Goal: Task Accomplishment & Management: Use online tool/utility

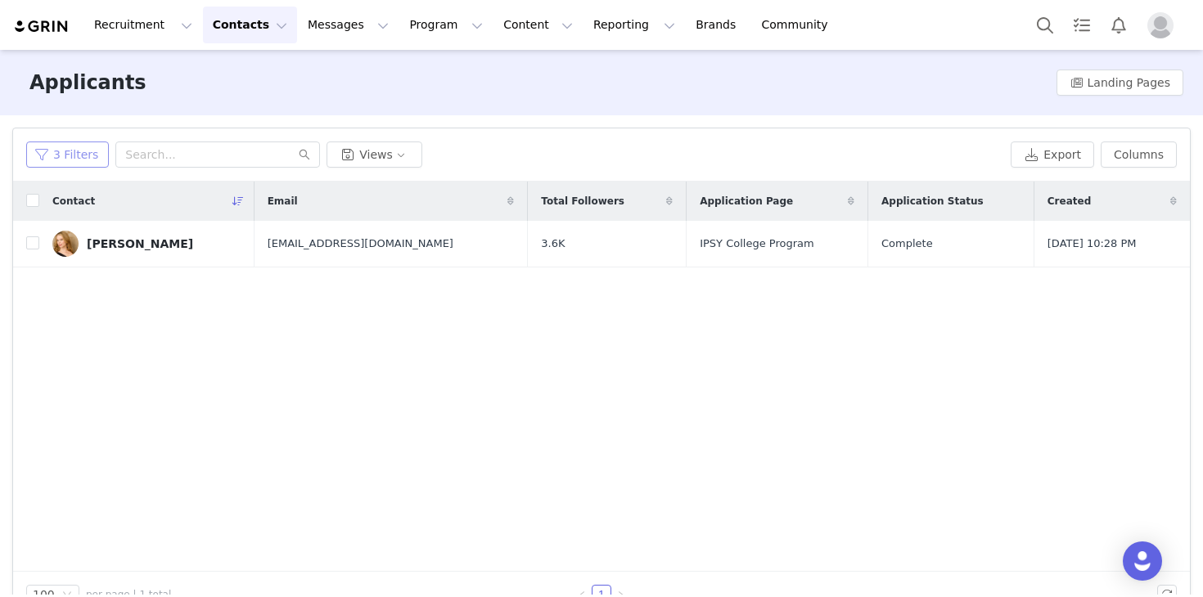
click at [45, 155] on button "3 Filters" at bounding box center [67, 155] width 83 height 26
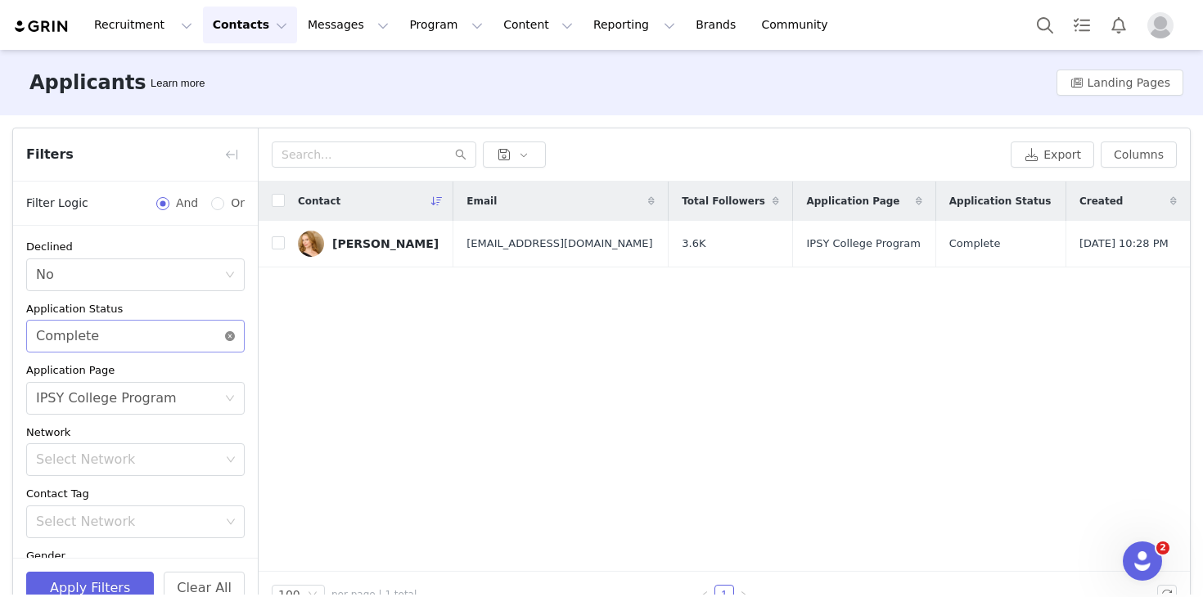
click at [232, 334] on icon "icon: close-circle" at bounding box center [230, 336] width 10 height 10
click at [227, 158] on button "button" at bounding box center [231, 155] width 26 height 26
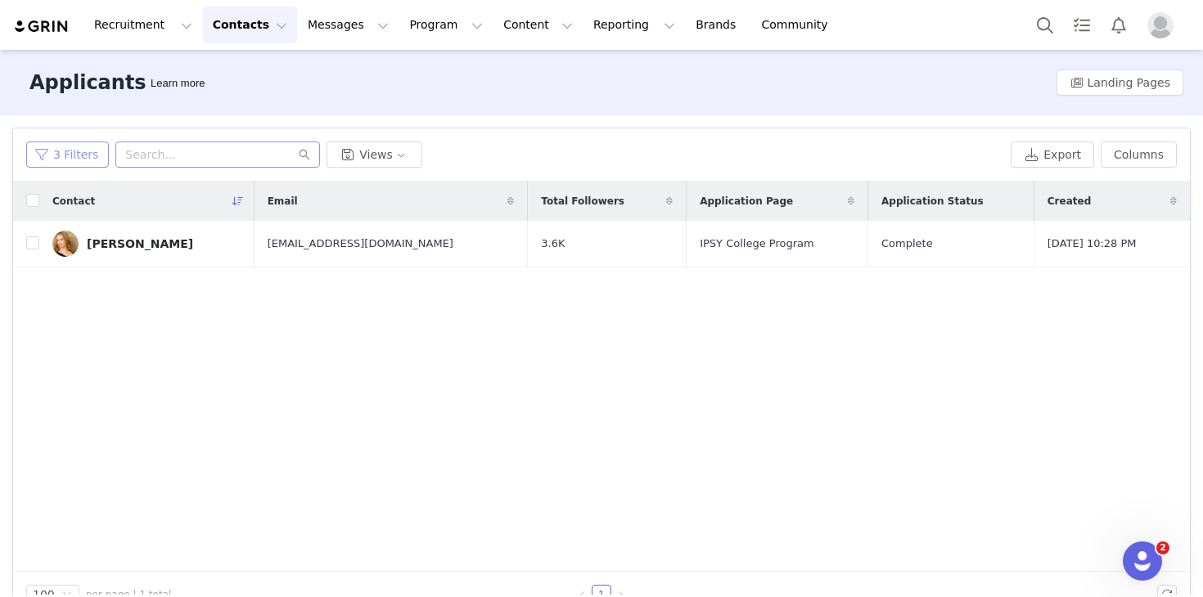
click at [75, 160] on button "3 Filters" at bounding box center [67, 155] width 83 height 26
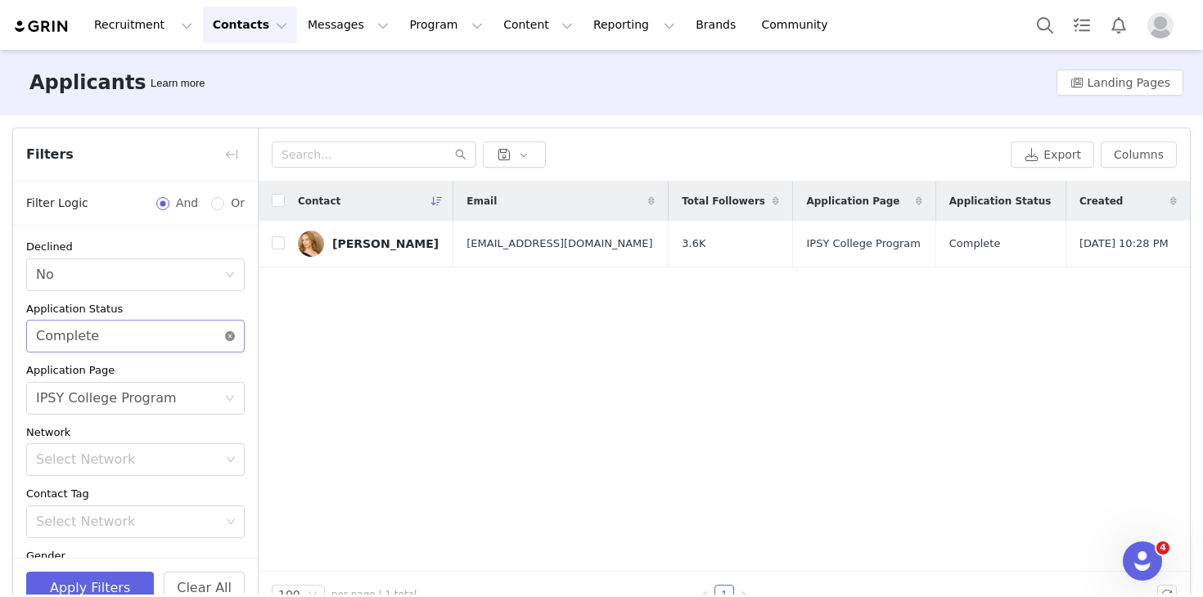
click at [225, 337] on icon "icon: close-circle" at bounding box center [230, 336] width 10 height 10
click at [105, 585] on button "Apply Filters" at bounding box center [90, 588] width 128 height 33
